Goal: Transaction & Acquisition: Purchase product/service

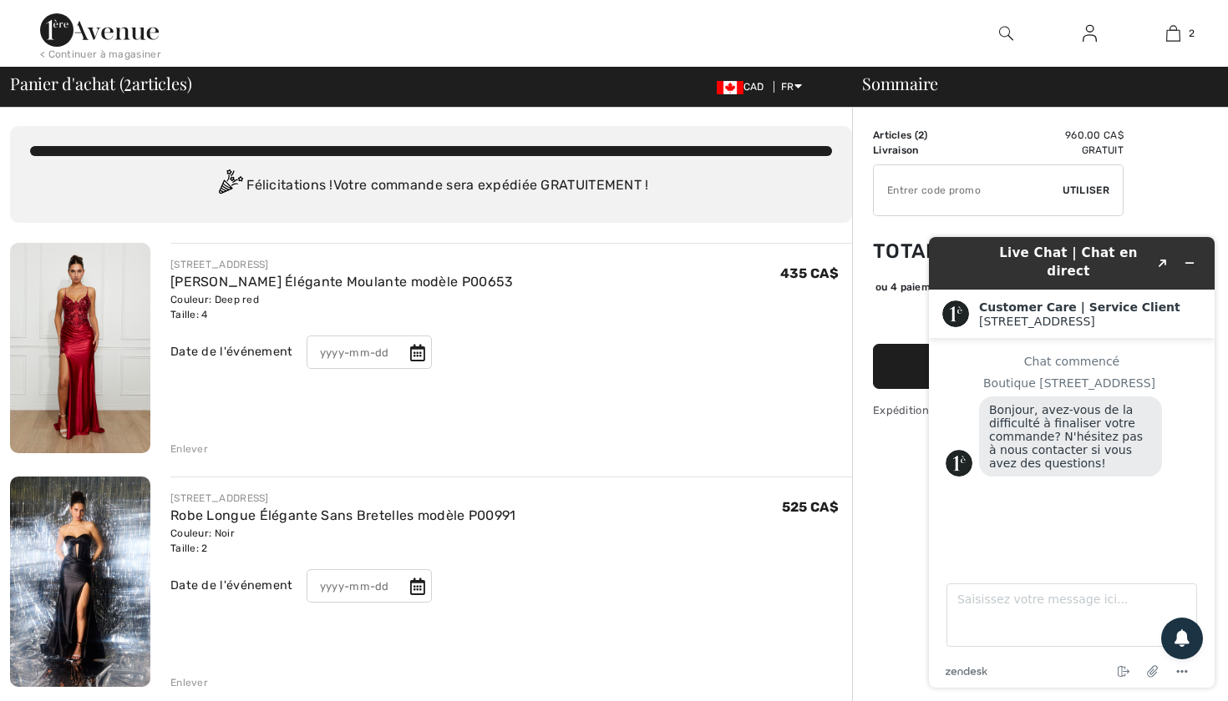
scroll to position [1, 0]
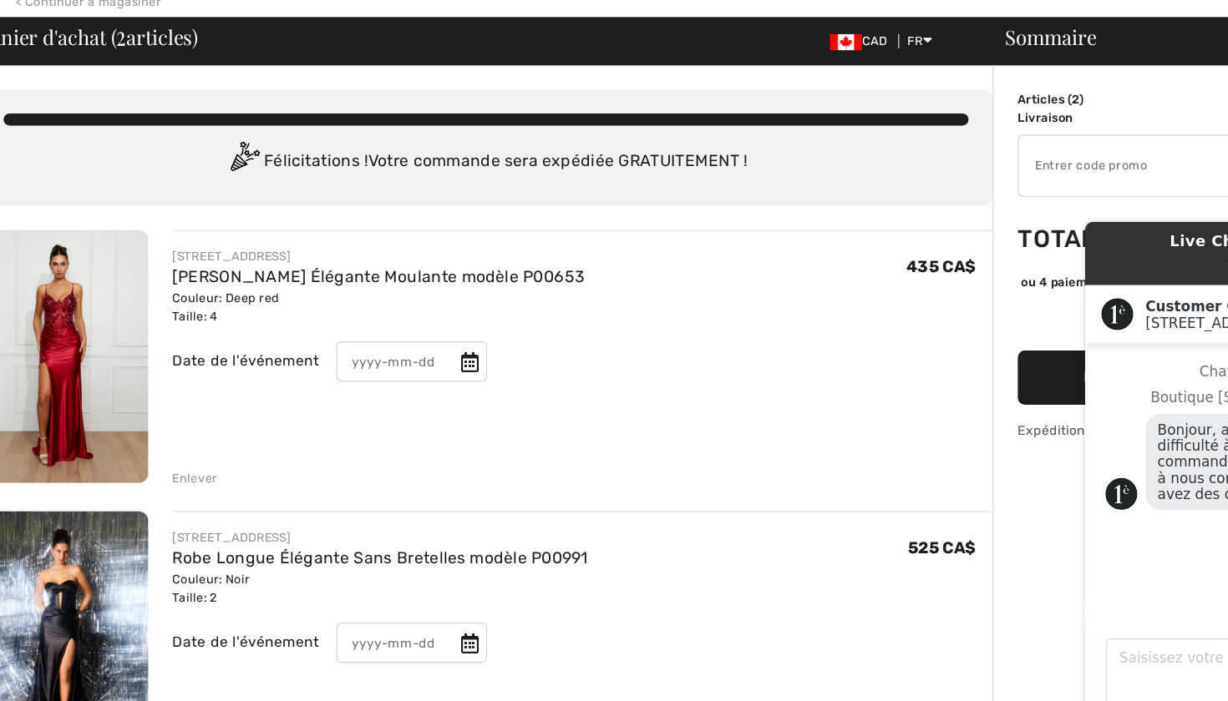
click at [89, 270] on img at bounding box center [80, 349] width 140 height 210
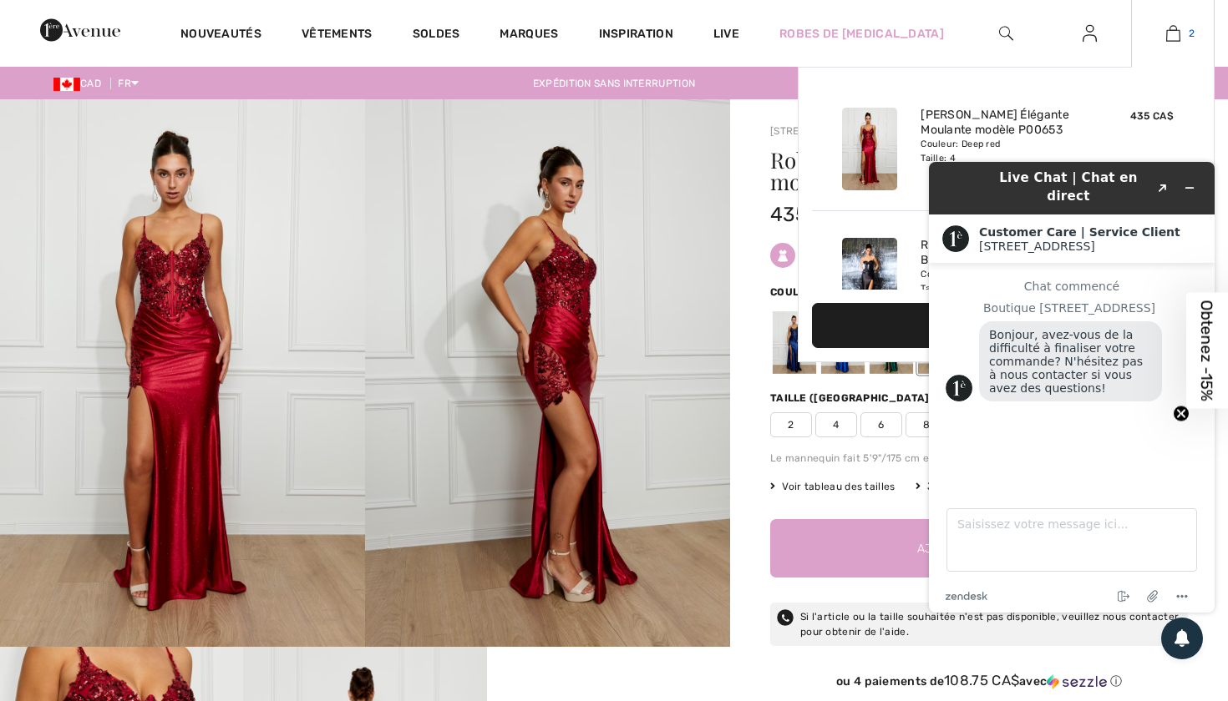
click at [1158, 35] on link "2" at bounding box center [1172, 33] width 82 height 20
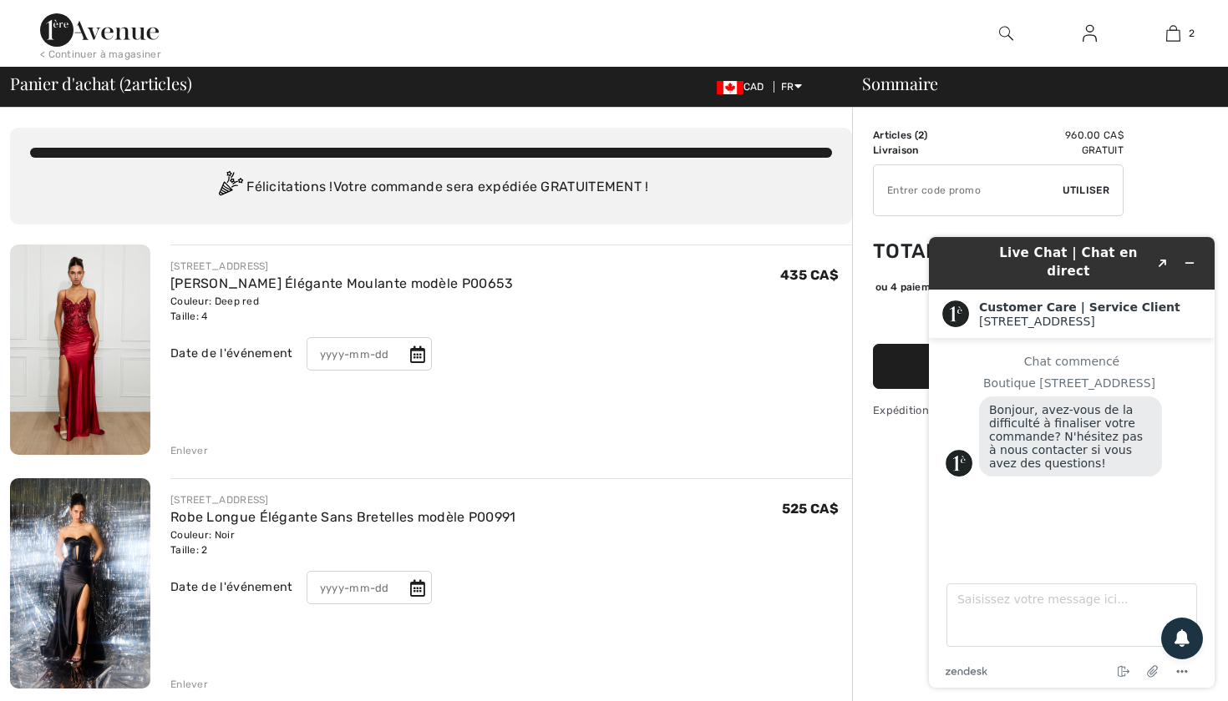
click at [54, 536] on img at bounding box center [80, 583] width 140 height 210
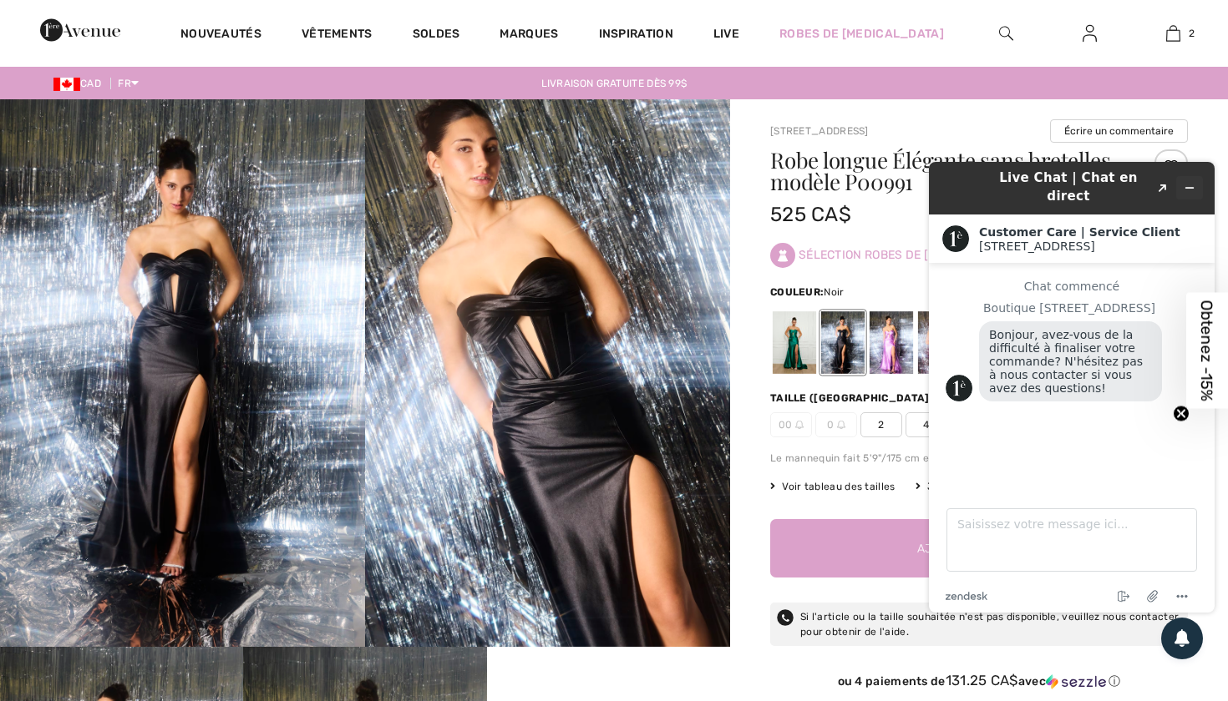
click at [1192, 184] on icon "Réduire le widget" at bounding box center [1189, 188] width 12 height 12
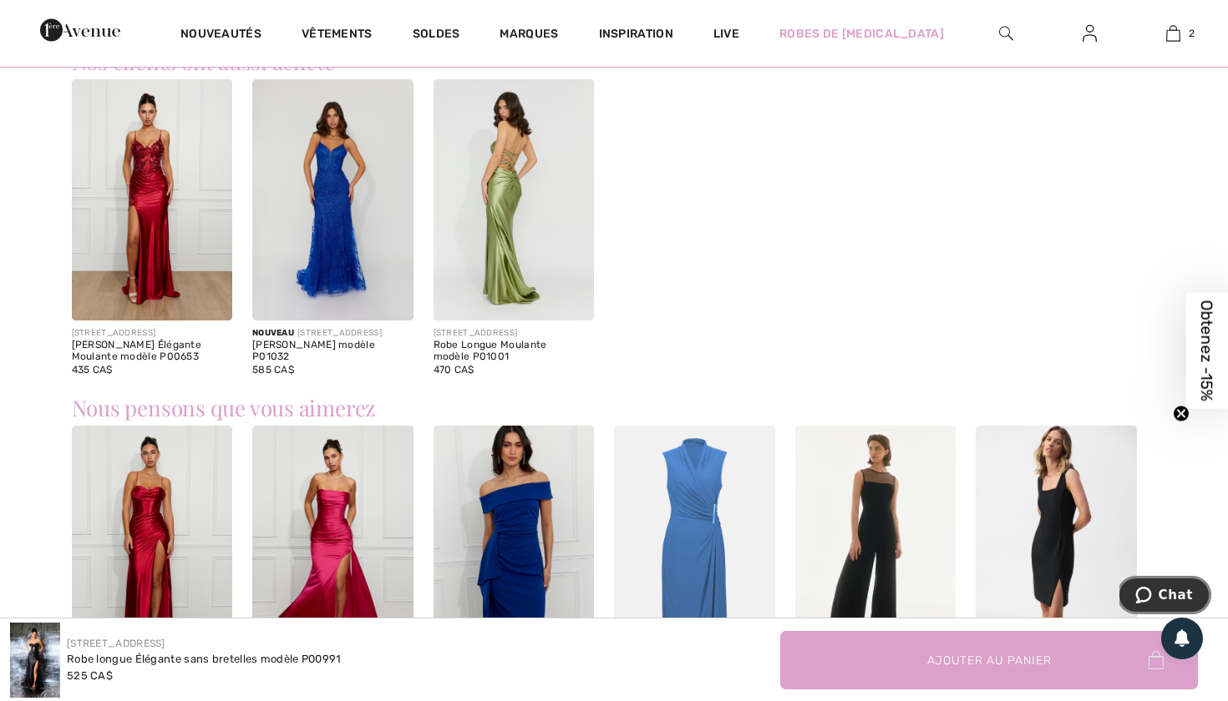
scroll to position [1078, 0]
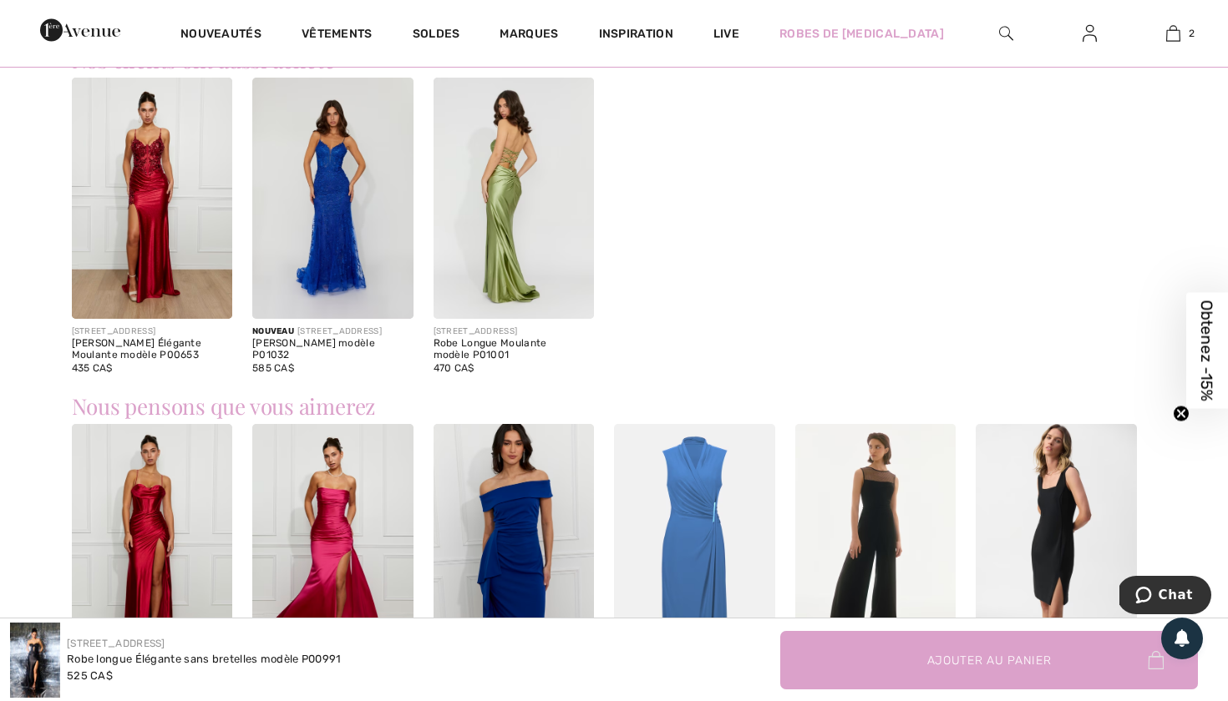
click at [143, 271] on img at bounding box center [152, 198] width 161 height 241
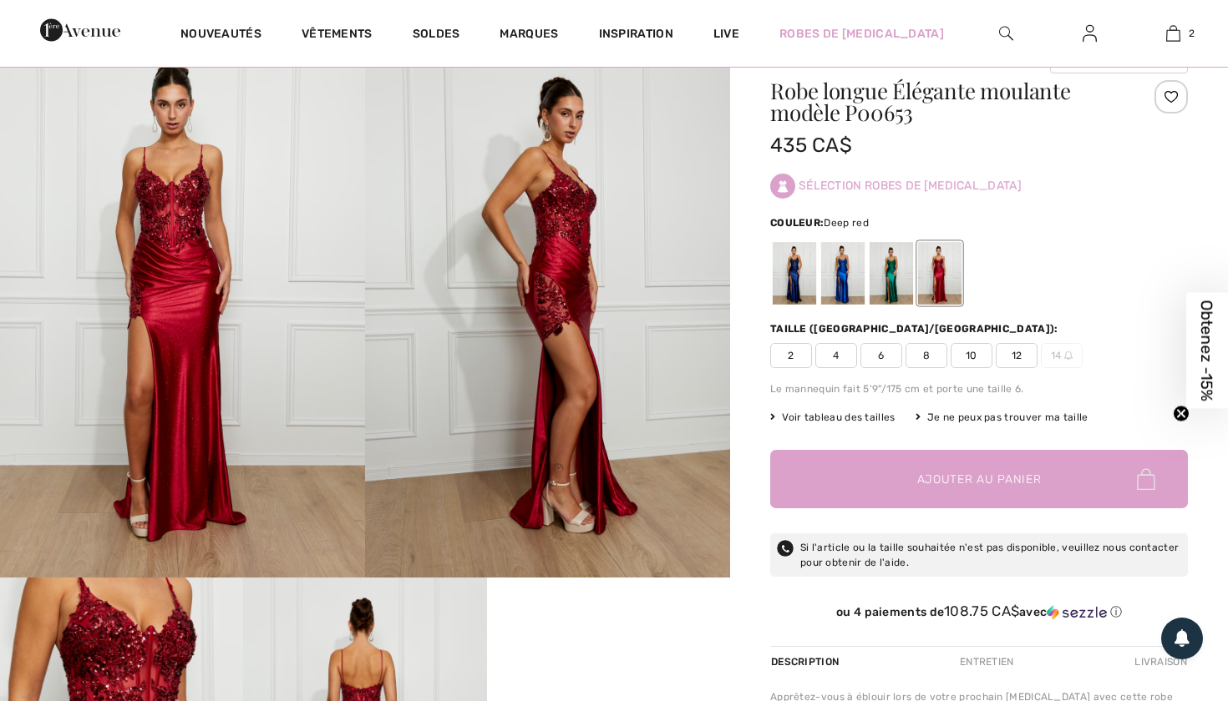
scroll to position [73, 0]
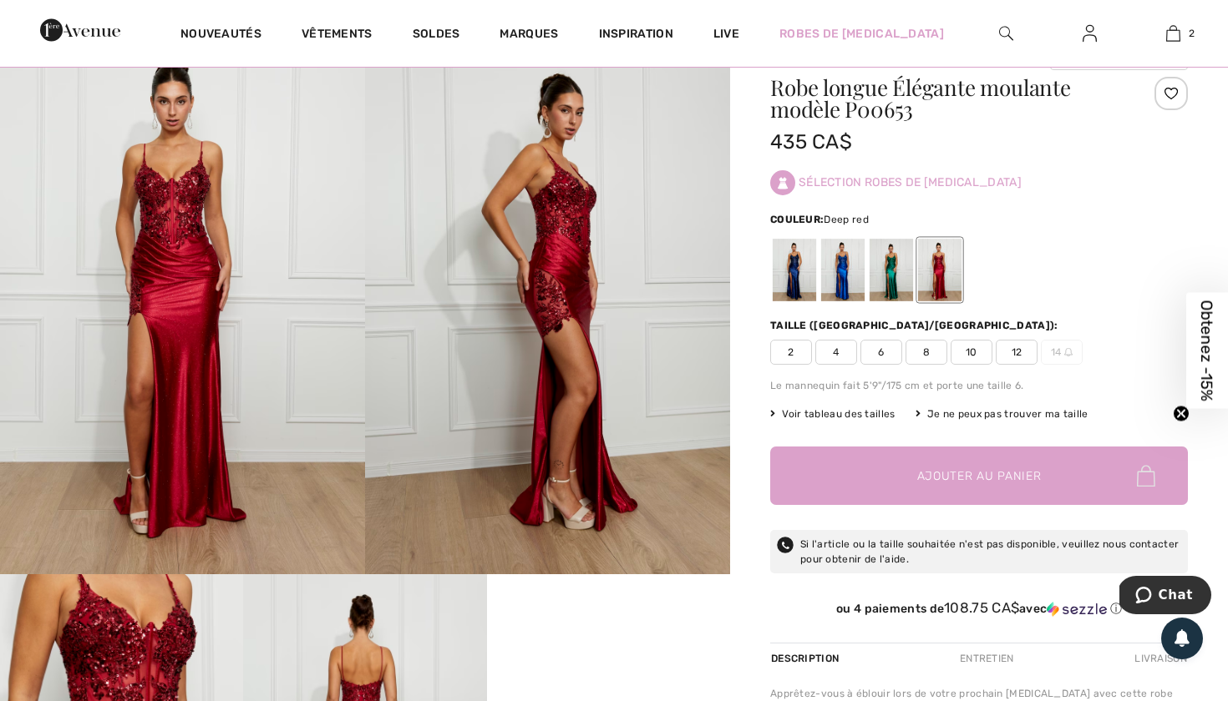
click at [547, 298] on img at bounding box center [547, 301] width 365 height 548
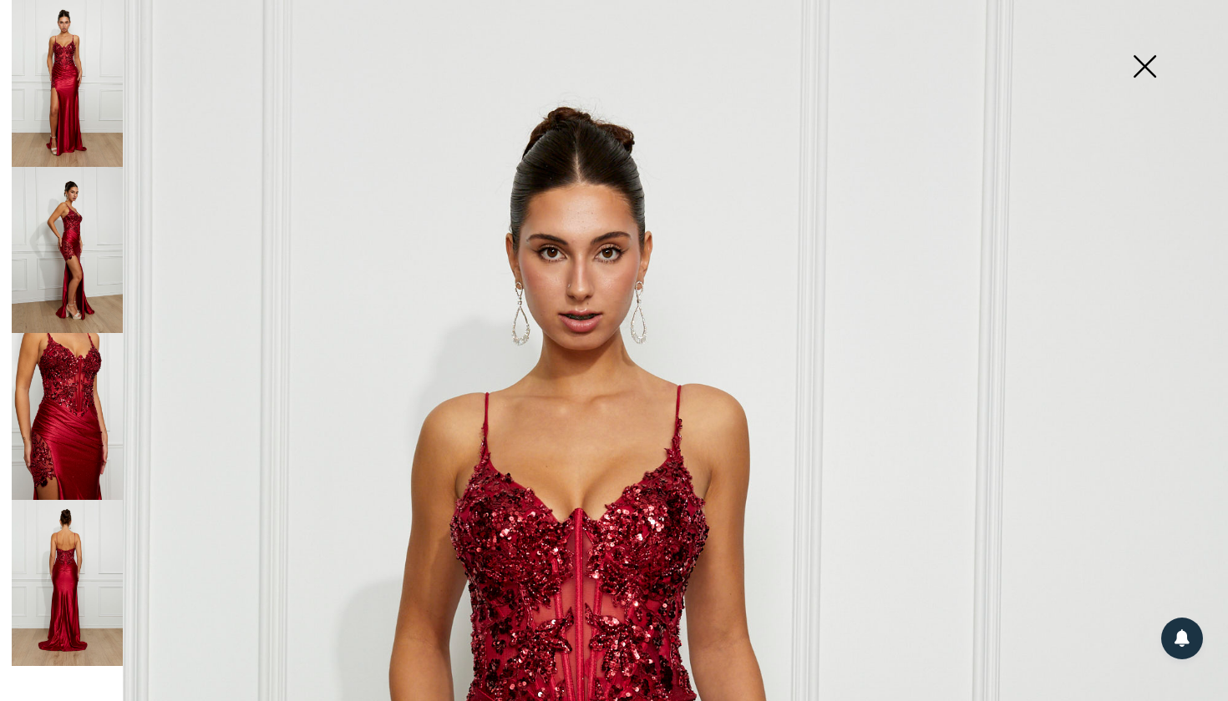
scroll to position [86, 0]
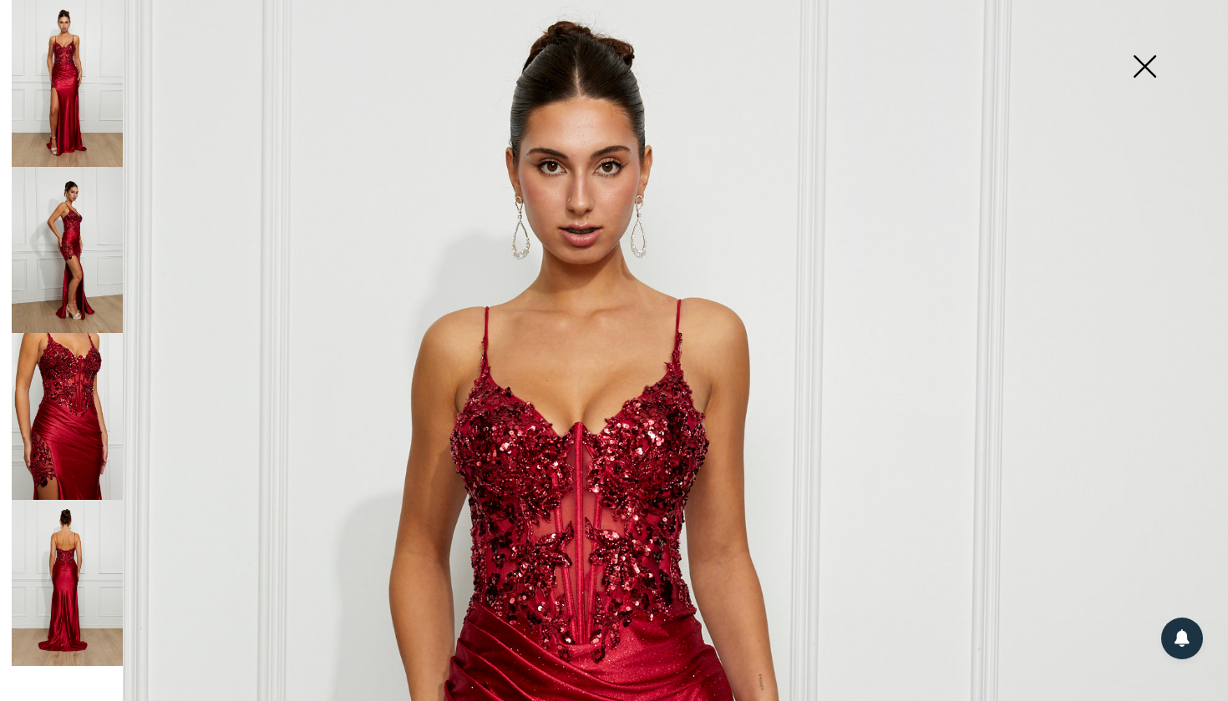
click at [60, 237] on img at bounding box center [67, 250] width 111 height 167
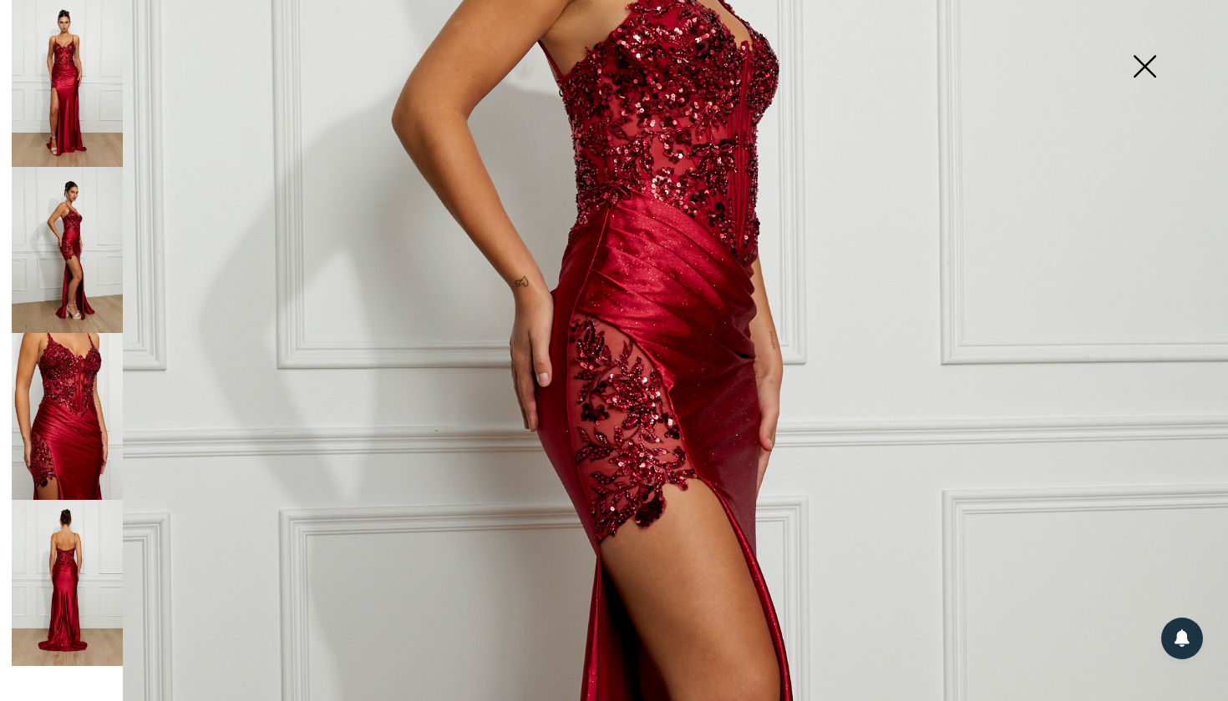
scroll to position [374, 0]
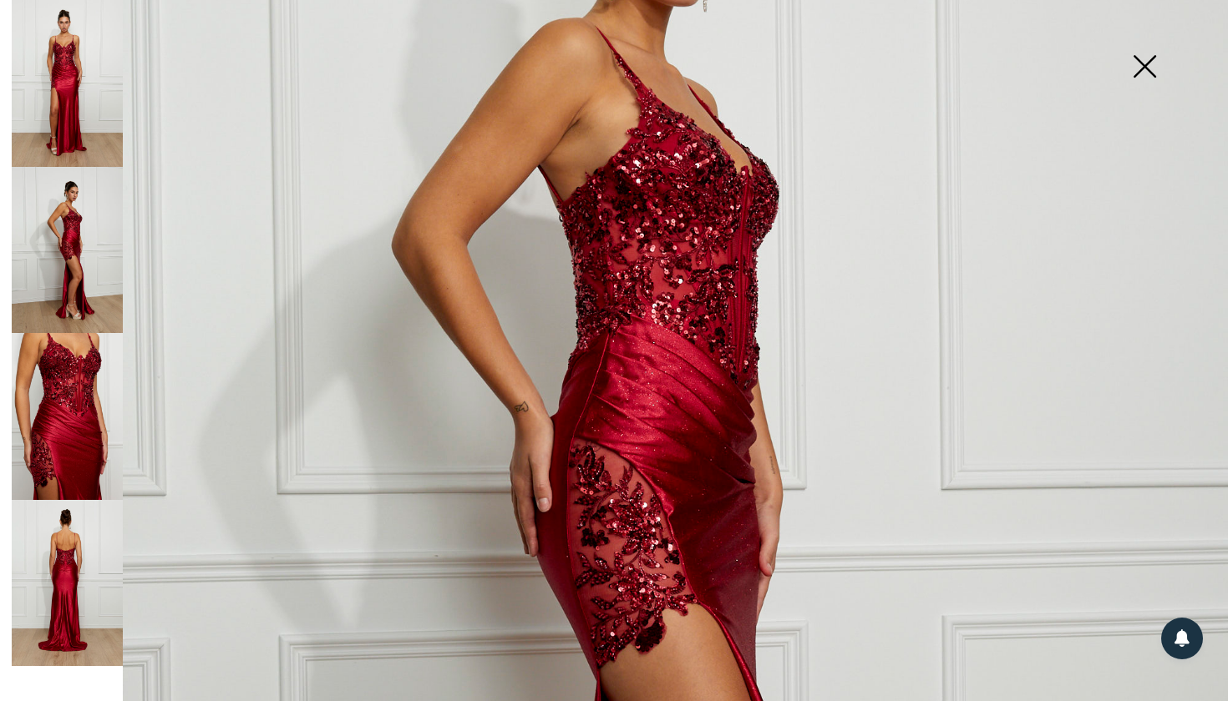
click at [100, 545] on img at bounding box center [67, 583] width 111 height 167
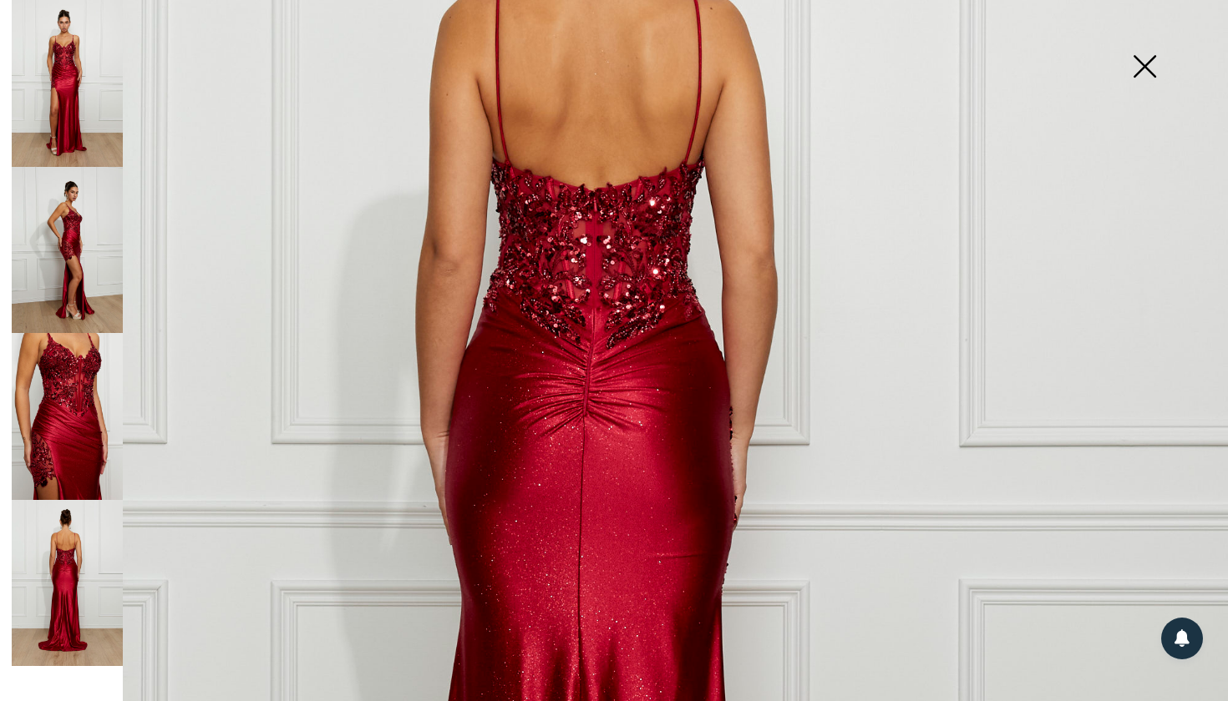
click at [1143, 70] on img at bounding box center [1144, 68] width 84 height 86
